Goal: Task Accomplishment & Management: Manage account settings

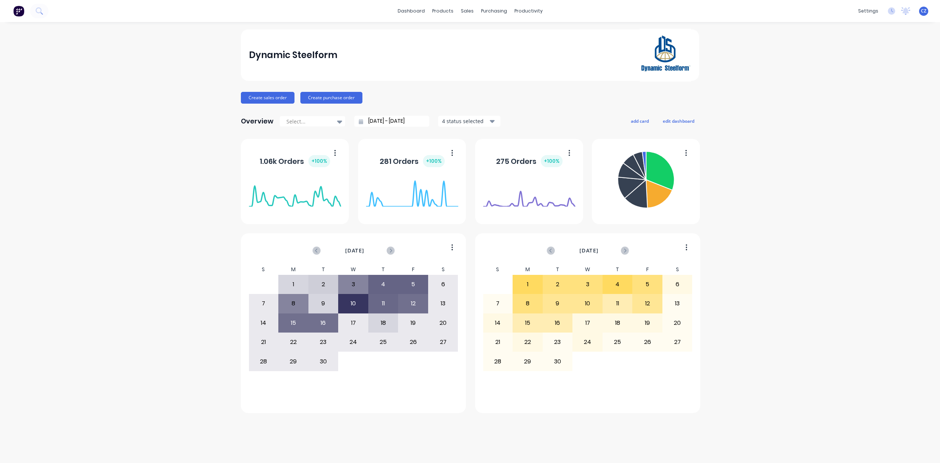
click at [927, 8] on div "CZ Dynamic Steelform Cathy Zhou Power User Profile Sign out" at bounding box center [923, 11] width 9 height 9
click at [921, 10] on span "CZ" at bounding box center [924, 11] width 6 height 7
click at [853, 93] on div "Sign out" at bounding box center [861, 92] width 20 height 7
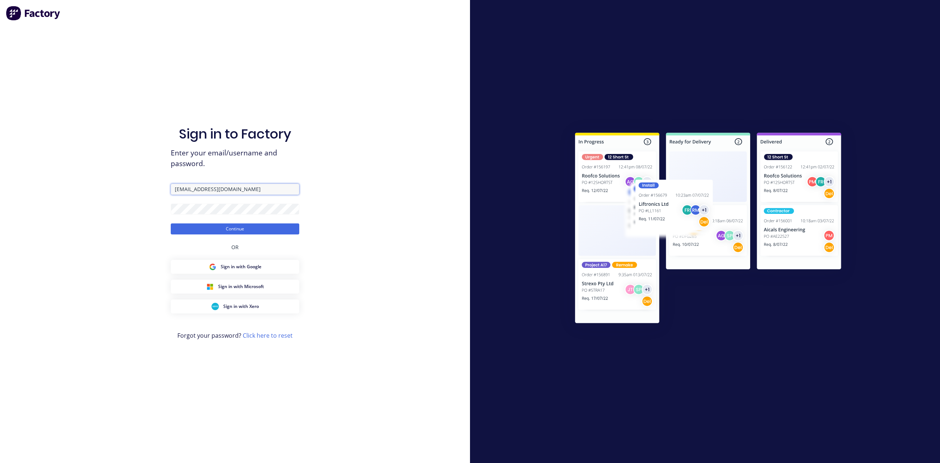
drag, startPoint x: 192, startPoint y: 188, endPoint x: 155, endPoint y: 185, distance: 37.5
click at [155, 185] on div "Sign in to Factory Enter your email/username and password. [EMAIL_ADDRESS][DOMA…" at bounding box center [235, 231] width 470 height 463
type input "[PERSON_NAME][EMAIL_ADDRESS][DOMAIN_NAME]"
click at [137, 203] on div "Sign in to Factory Enter your email/username and password. [PERSON_NAME][EMAIL_…" at bounding box center [235, 231] width 470 height 463
click at [199, 231] on button "Continue" at bounding box center [235, 228] width 128 height 11
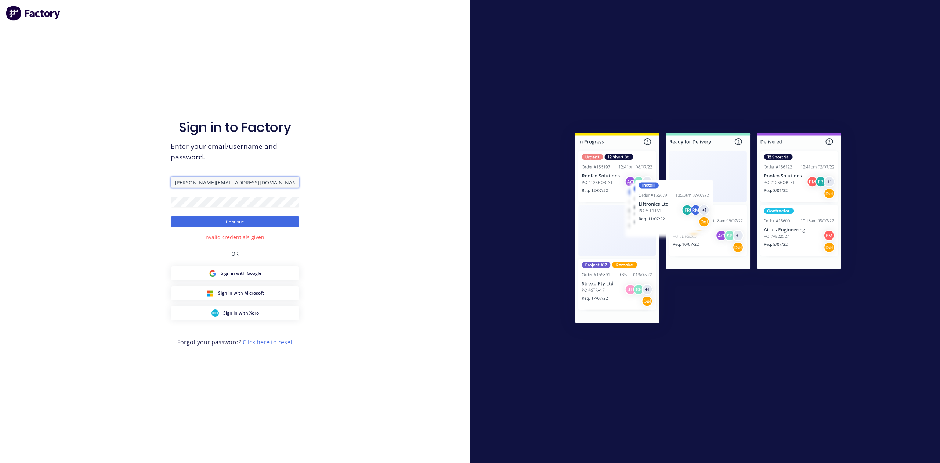
click at [198, 182] on input "[PERSON_NAME][EMAIL_ADDRESS][DOMAIN_NAME]" at bounding box center [235, 182] width 128 height 11
click at [97, 197] on div "Sign in to Factory Enter your email/username and password. [PERSON_NAME][EMAIL_…" at bounding box center [235, 231] width 470 height 463
click at [186, 228] on div "Sign in to Factory Enter your email/username and password. [PERSON_NAME][EMAIL_…" at bounding box center [235, 239] width 128 height 436
click at [189, 222] on button "Continue" at bounding box center [235, 221] width 128 height 11
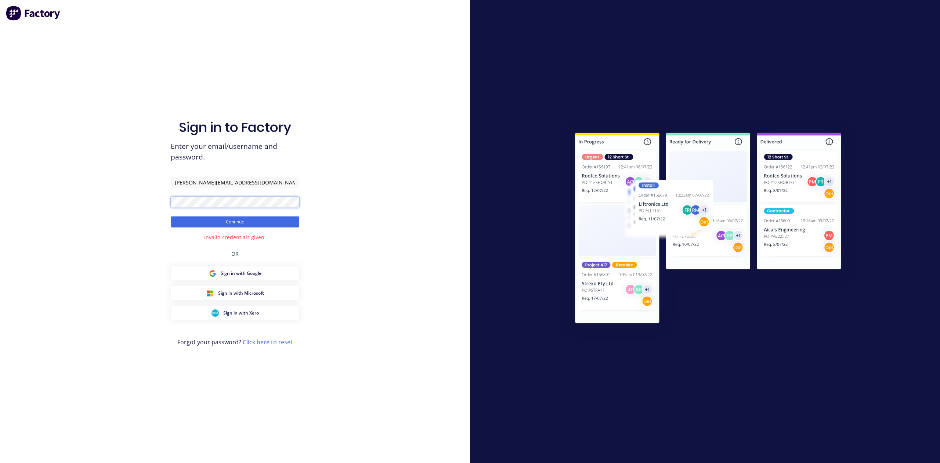
click at [115, 190] on div "Sign in to Factory Enter your email/username and password. [PERSON_NAME][EMAIL_…" at bounding box center [235, 231] width 470 height 463
click at [215, 221] on button "Continue" at bounding box center [235, 221] width 128 height 11
